Goal: Task Accomplishment & Management: Manage account settings

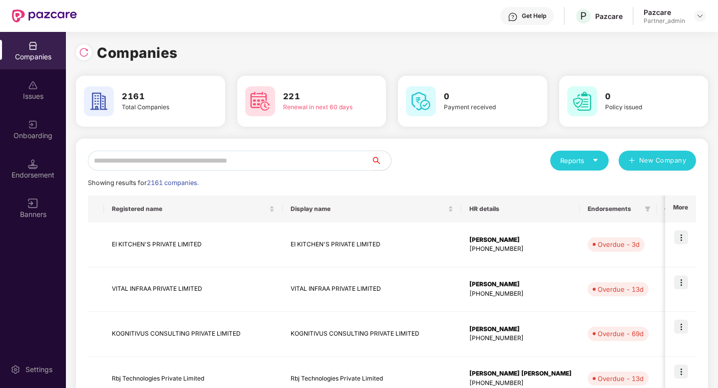
click at [181, 159] on input "text" at bounding box center [229, 161] width 283 height 20
paste input "**********"
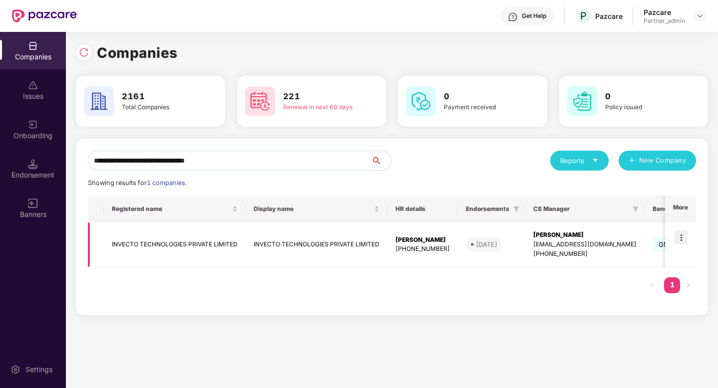
type input "**********"
click at [196, 241] on td "INVECTO TECHNOLOGIES PRIVATE LIMITED" at bounding box center [175, 245] width 142 height 45
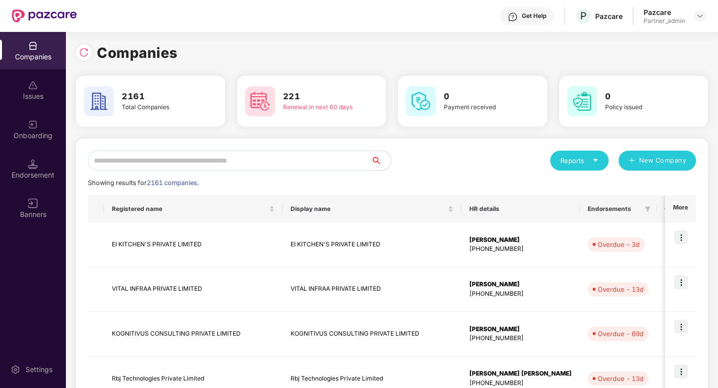
click at [213, 163] on input "text" at bounding box center [229, 161] width 283 height 20
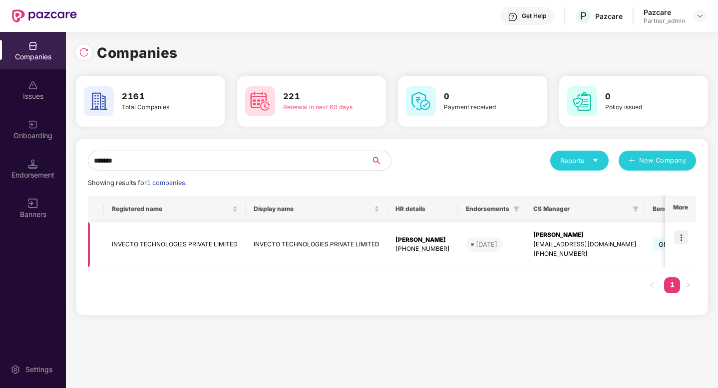
type input "*******"
click at [685, 233] on img at bounding box center [681, 238] width 14 height 14
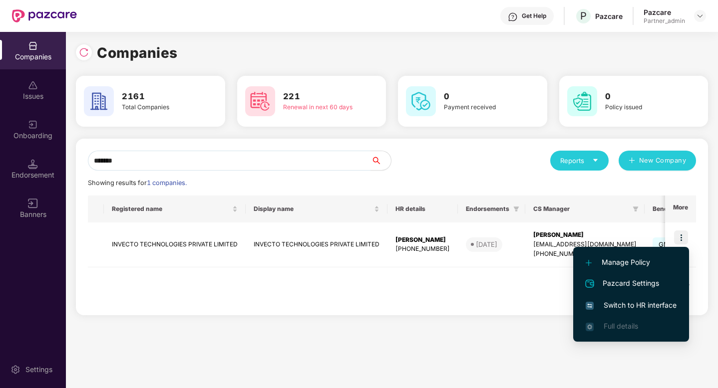
click at [622, 309] on span "Switch to HR interface" at bounding box center [630, 305] width 91 height 11
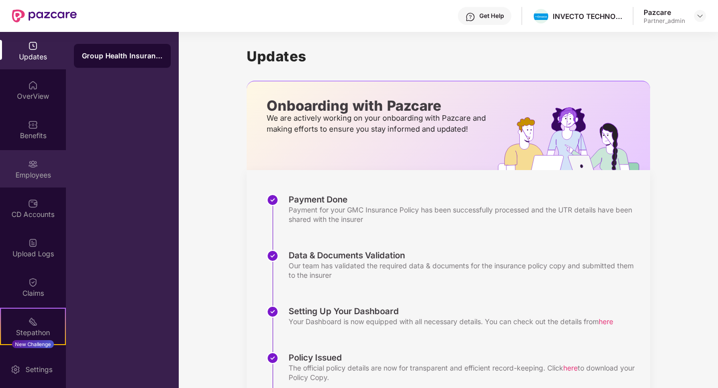
click at [34, 187] on div "Employees" at bounding box center [33, 168] width 66 height 37
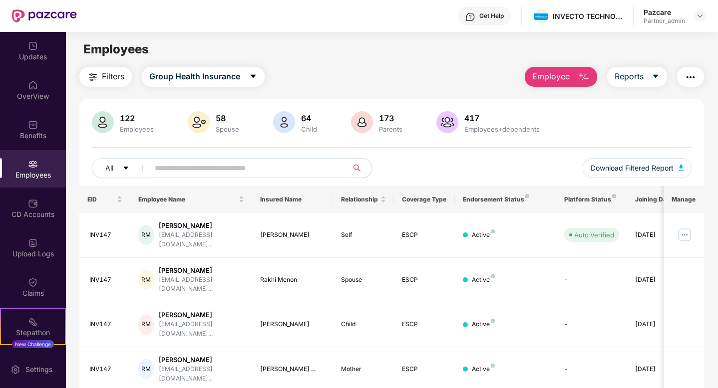
click at [548, 77] on span "Employee" at bounding box center [550, 76] width 37 height 12
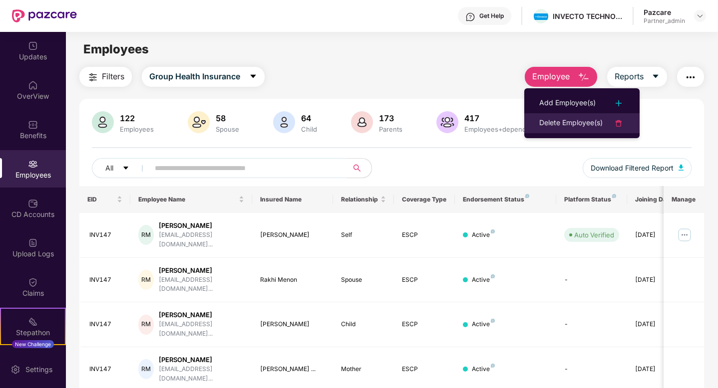
click at [552, 122] on div "Delete Employee(s)" at bounding box center [570, 123] width 63 height 12
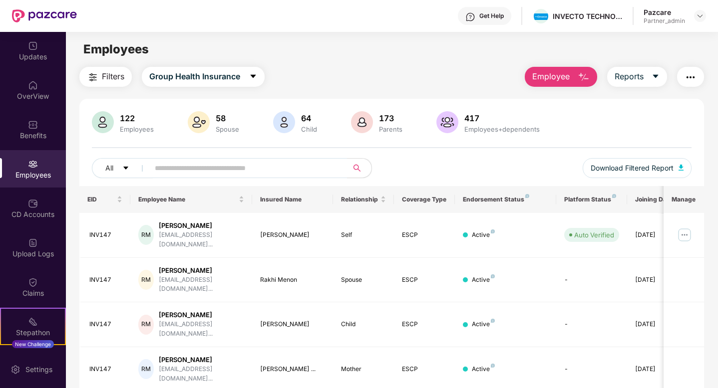
click at [544, 83] on button "Employee" at bounding box center [561, 77] width 72 height 20
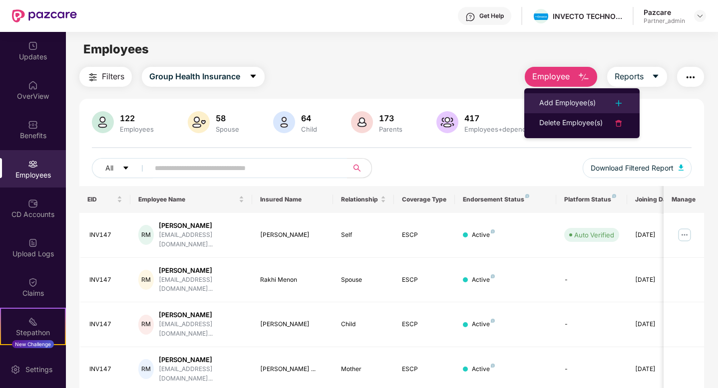
click at [555, 106] on div "Add Employee(s)" at bounding box center [567, 103] width 56 height 12
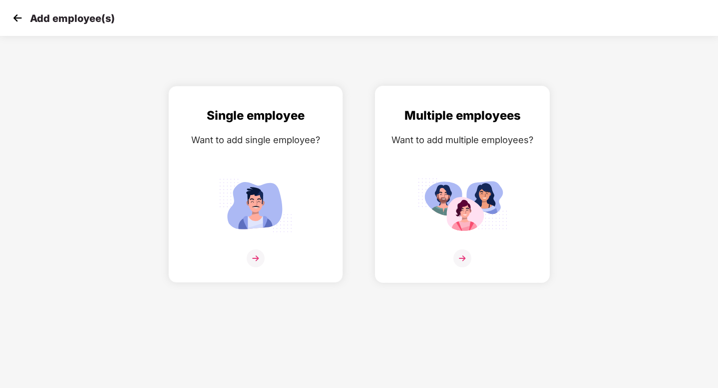
click at [475, 203] on img at bounding box center [462, 205] width 90 height 62
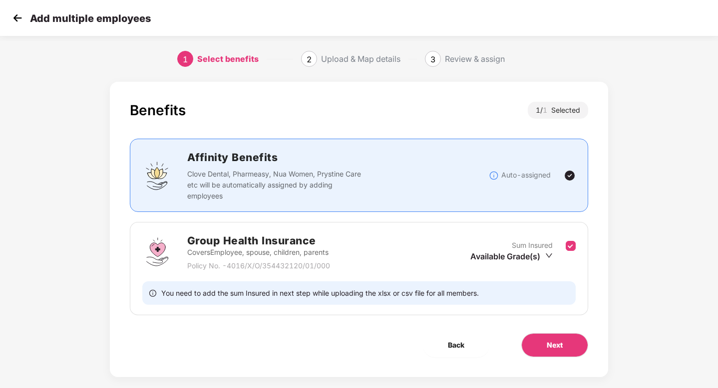
scroll to position [13, 0]
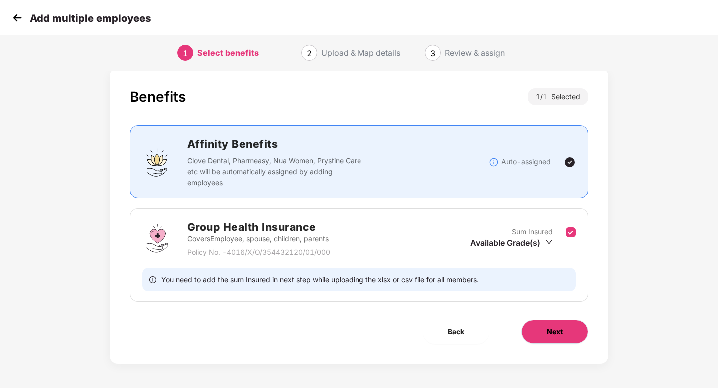
click at [544, 328] on button "Next" at bounding box center [554, 332] width 67 height 24
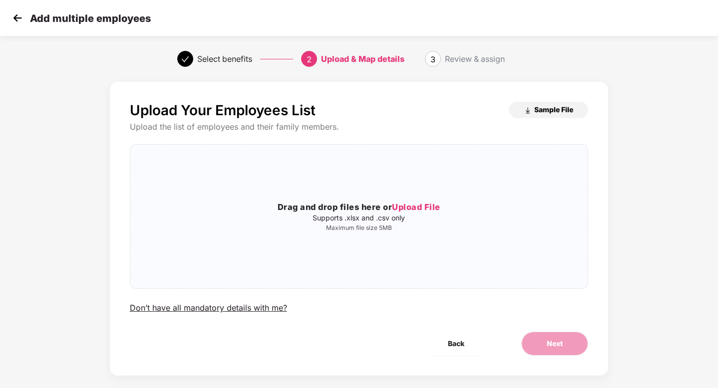
click at [542, 108] on span "Sample File" at bounding box center [553, 109] width 39 height 9
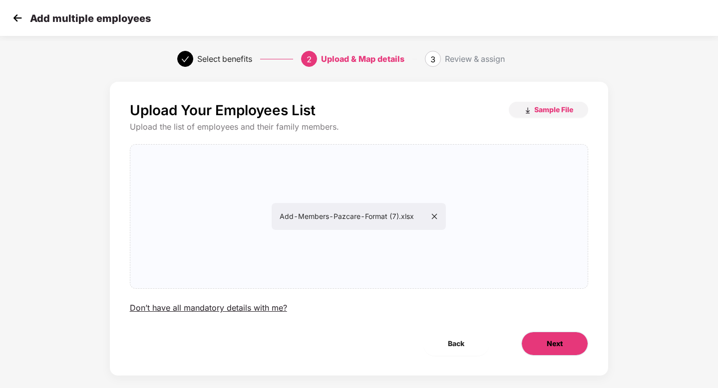
click at [537, 346] on button "Next" at bounding box center [554, 344] width 67 height 24
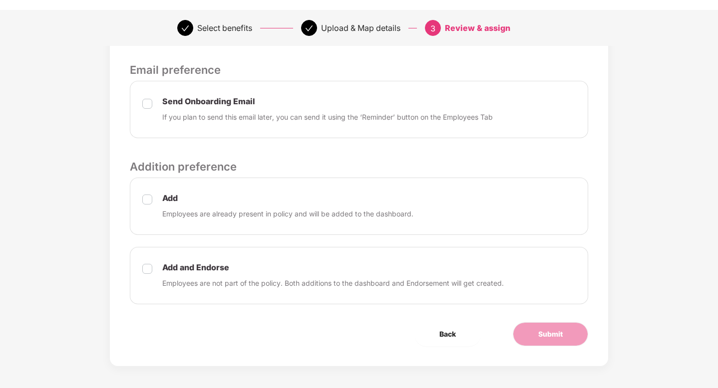
scroll to position [345, 0]
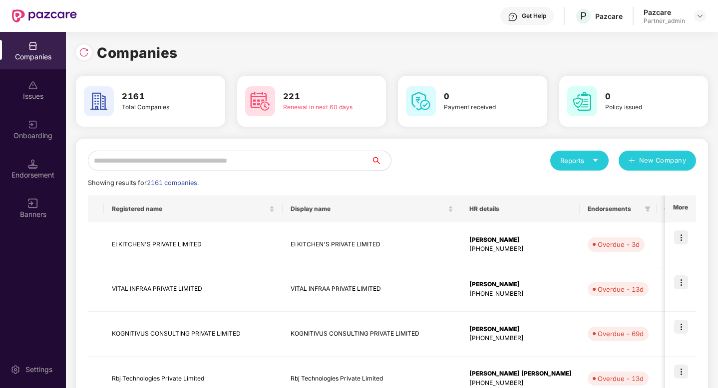
click at [183, 159] on input "text" at bounding box center [229, 161] width 283 height 20
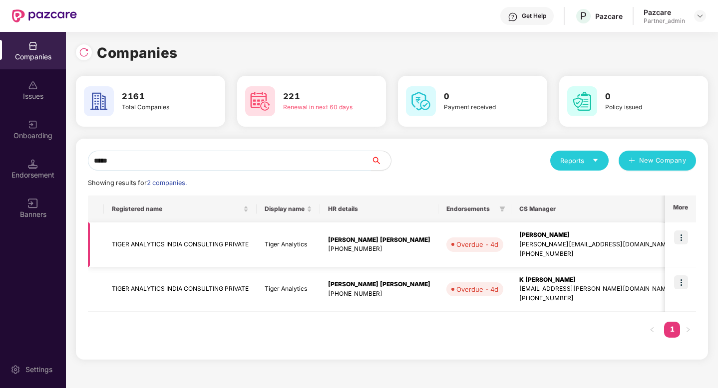
type input "*****"
click at [682, 234] on img at bounding box center [681, 238] width 14 height 14
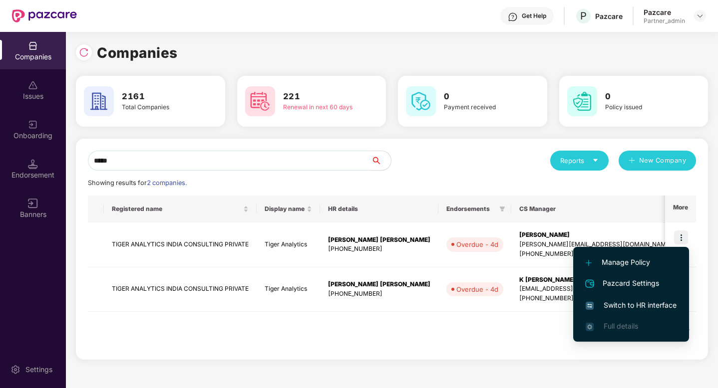
click at [606, 309] on span "Switch to HR interface" at bounding box center [630, 305] width 91 height 11
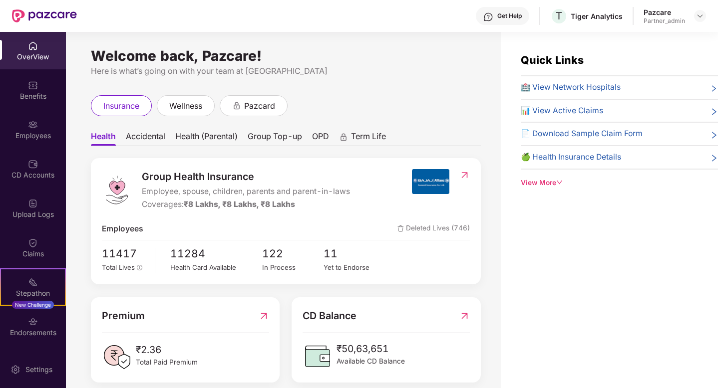
click at [35, 214] on div "Upload Logs" at bounding box center [33, 215] width 66 height 10
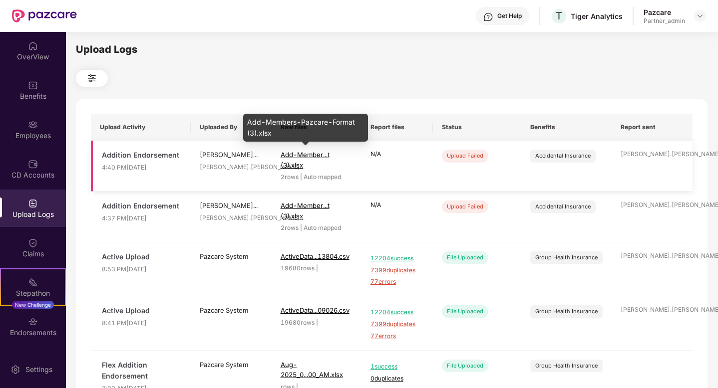
click at [299, 152] on span "Add-Member...t (3).xlsx" at bounding box center [304, 160] width 49 height 18
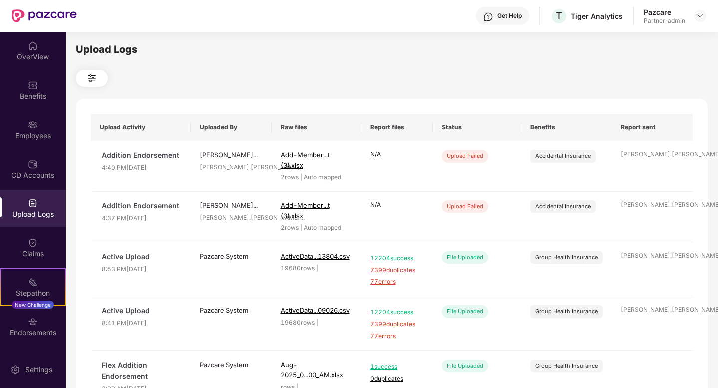
click at [556, 4] on div "Get Help T Tiger Analytics Pazcare Partner_admin" at bounding box center [391, 16] width 629 height 32
